Goal: Task Accomplishment & Management: Use online tool/utility

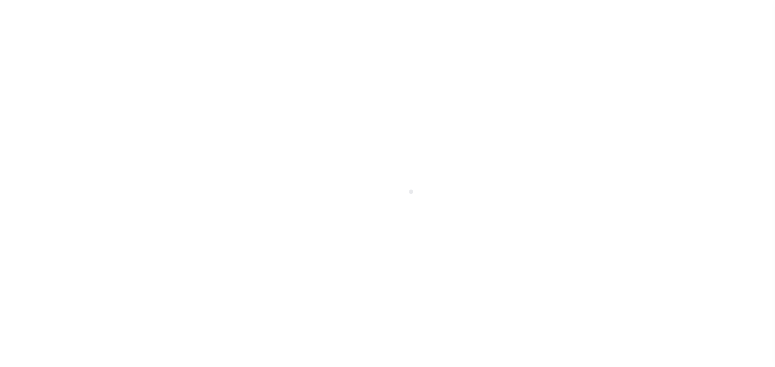
scroll to position [72, 0]
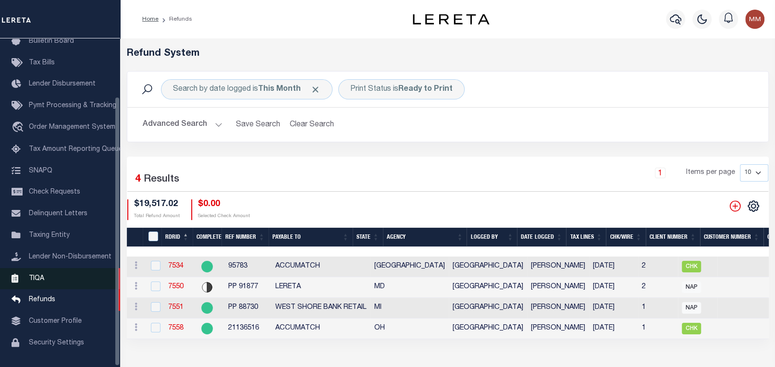
click at [69, 268] on link "TIQA" at bounding box center [60, 279] width 120 height 22
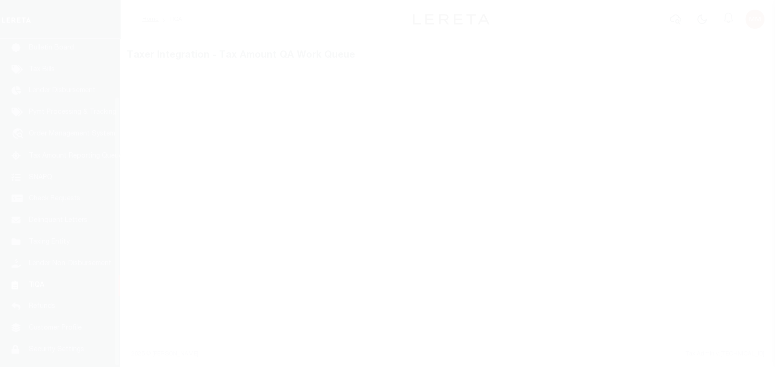
scroll to position [72, 0]
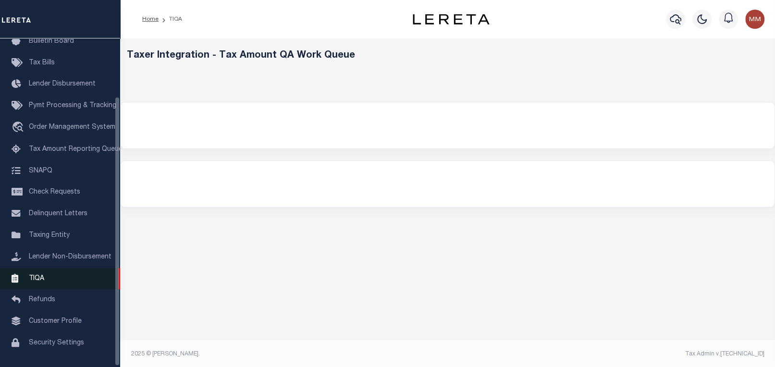
select select "200"
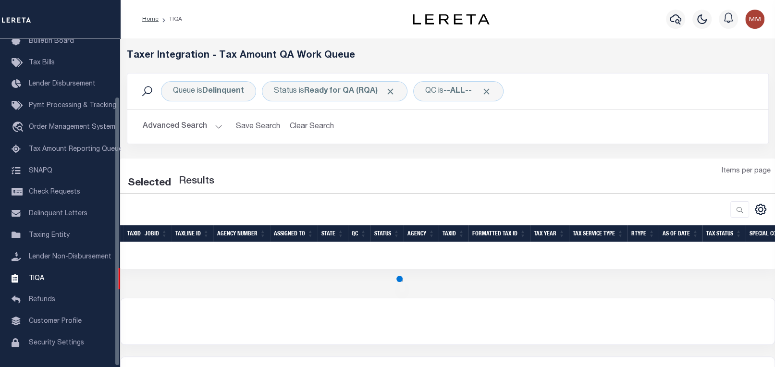
select select "200"
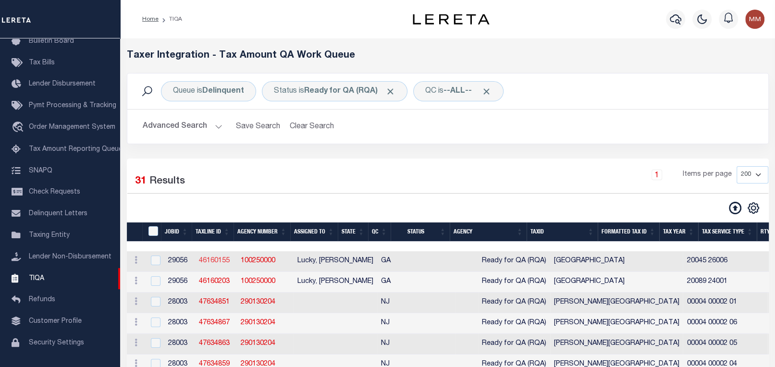
click at [212, 258] on link "46160155" at bounding box center [214, 261] width 31 height 7
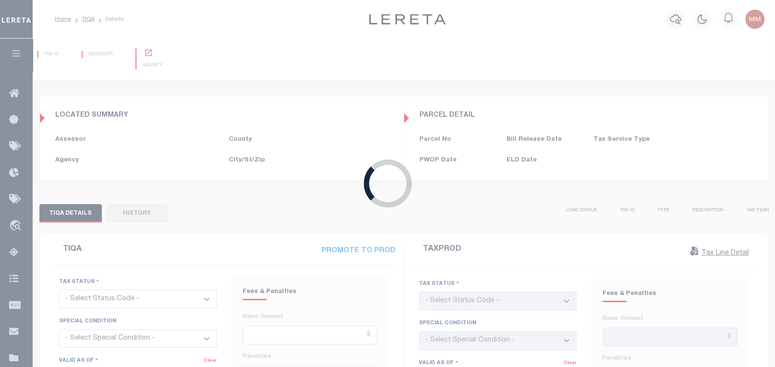
type input "[DATE]"
checkbox input "false"
type input "$568.35"
type input "$0"
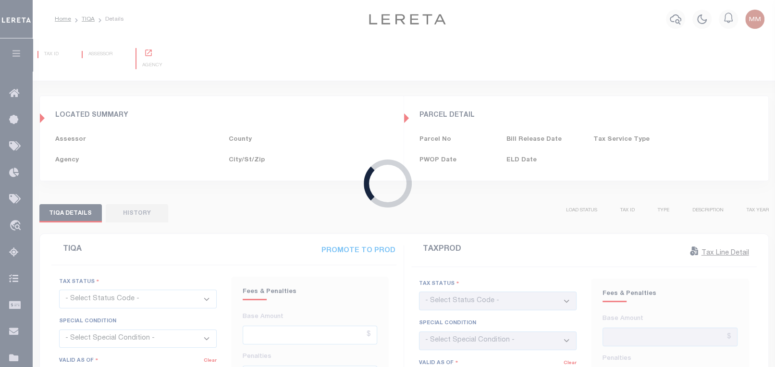
select select "23"
type input "[DATE]"
checkbox input "false"
type textarea "call collector for details no penalty and interest reflected. Tax Sale File # S…"
type input "$549.24"
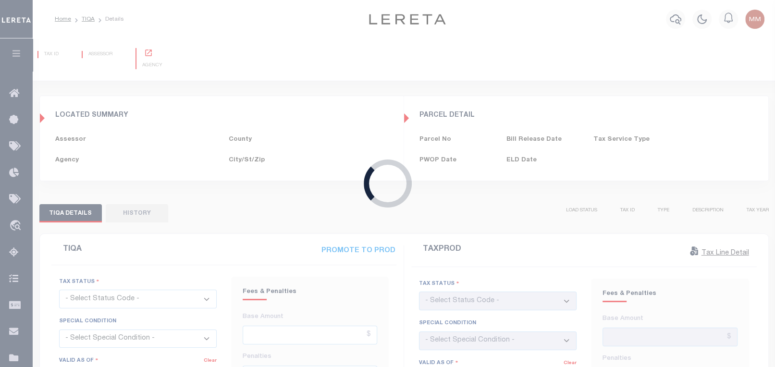
type input "$276.07"
type input "$836.36"
select select "PYD"
select select "DUE"
